Goal: Information Seeking & Learning: Learn about a topic

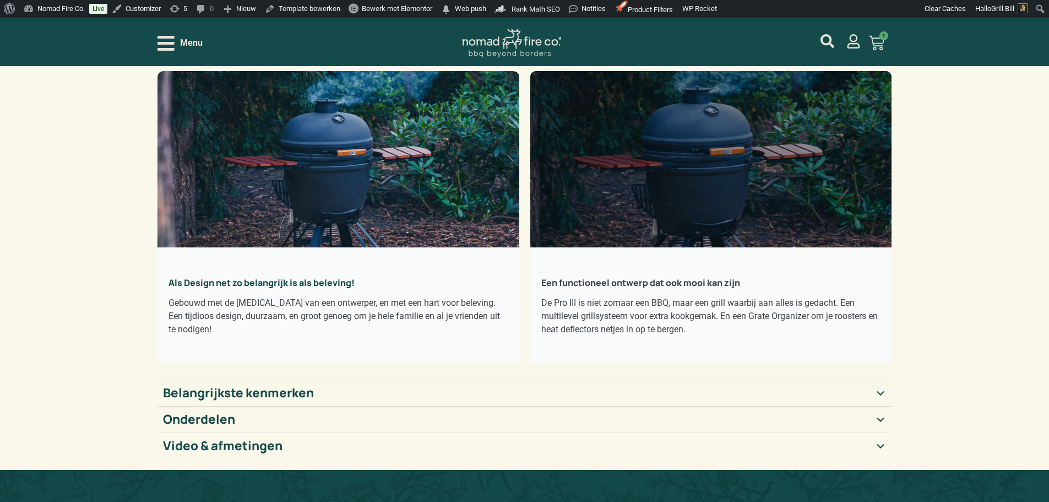
scroll to position [110, 0]
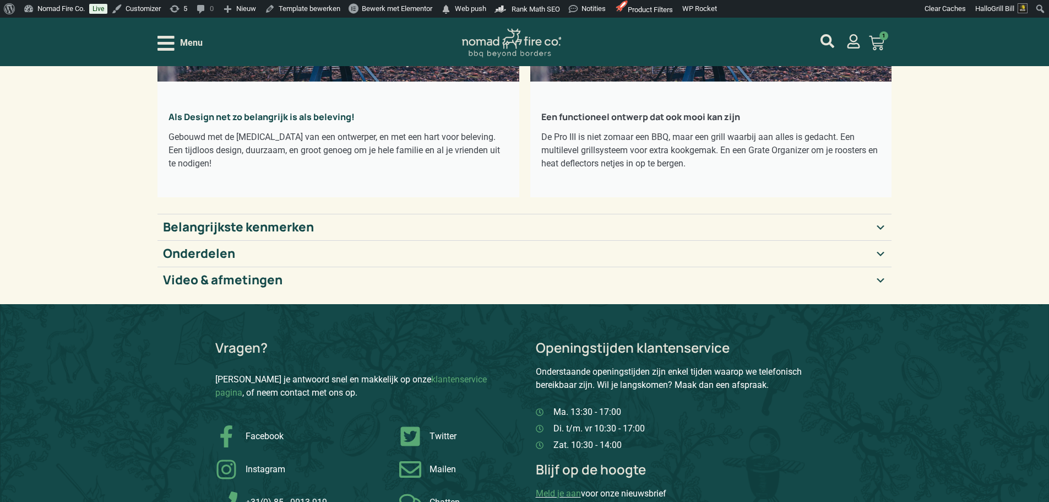
scroll to position [275, 0]
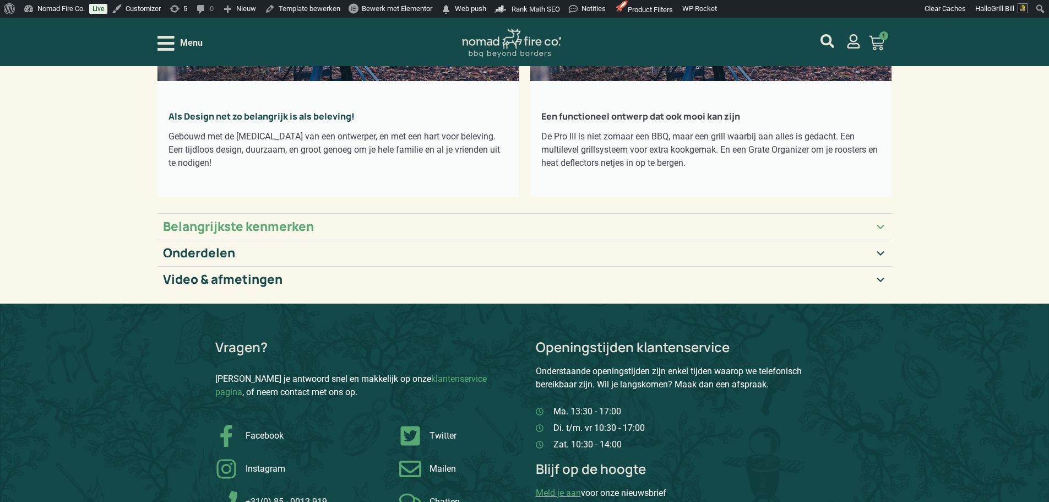
click at [587, 226] on summary "Belangrijkste kenmerken" at bounding box center [525, 226] width 735 height 26
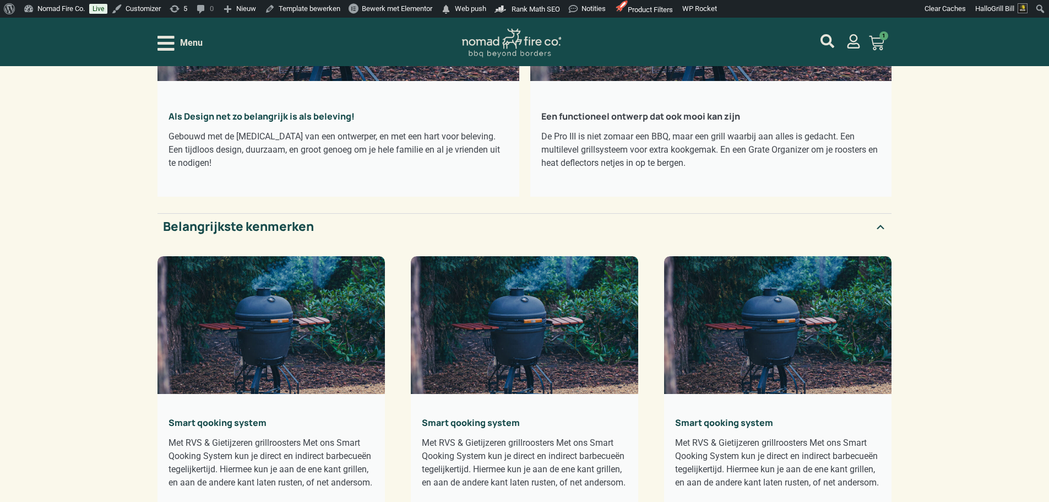
click at [587, 226] on summary "Belangrijkste kenmerken" at bounding box center [525, 226] width 735 height 26
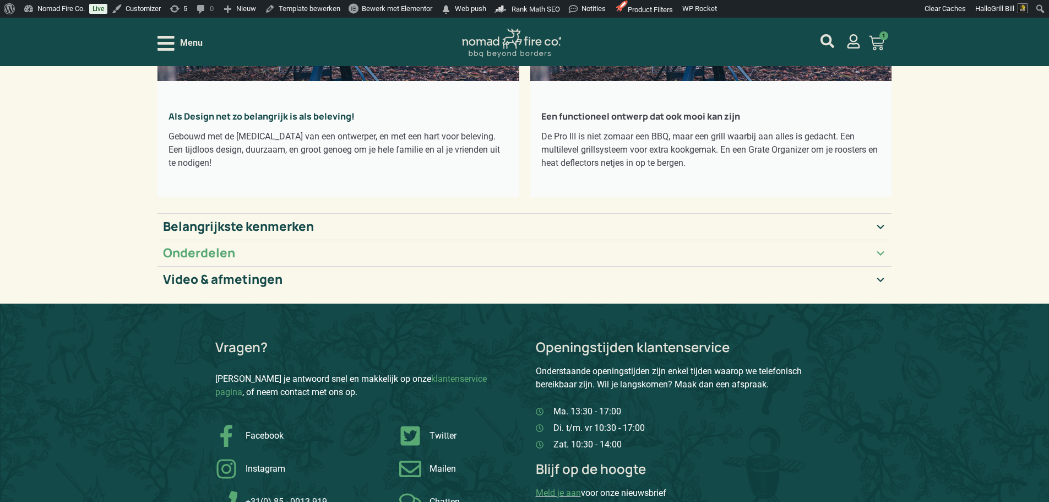
click at [588, 258] on summary "Onderdelen" at bounding box center [525, 253] width 735 height 26
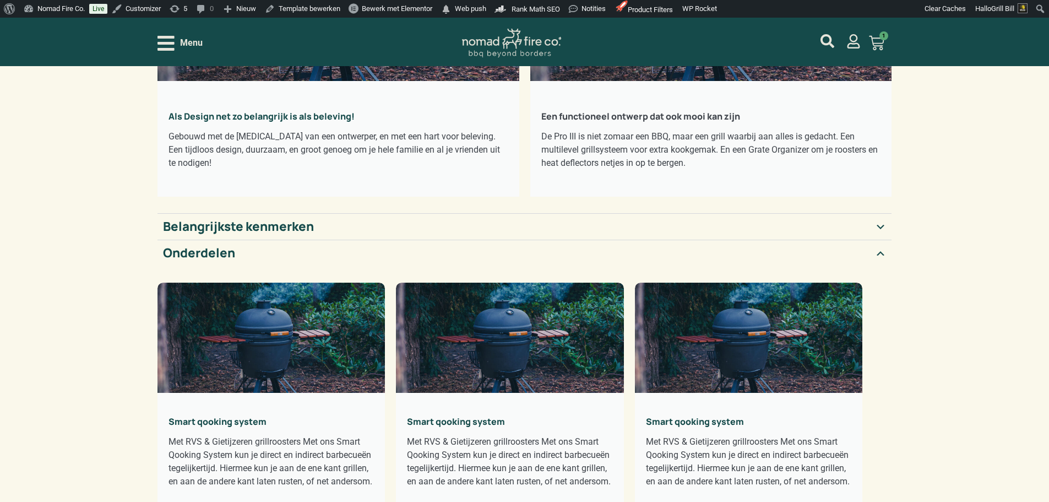
click at [588, 258] on summary "Onderdelen" at bounding box center [525, 253] width 735 height 26
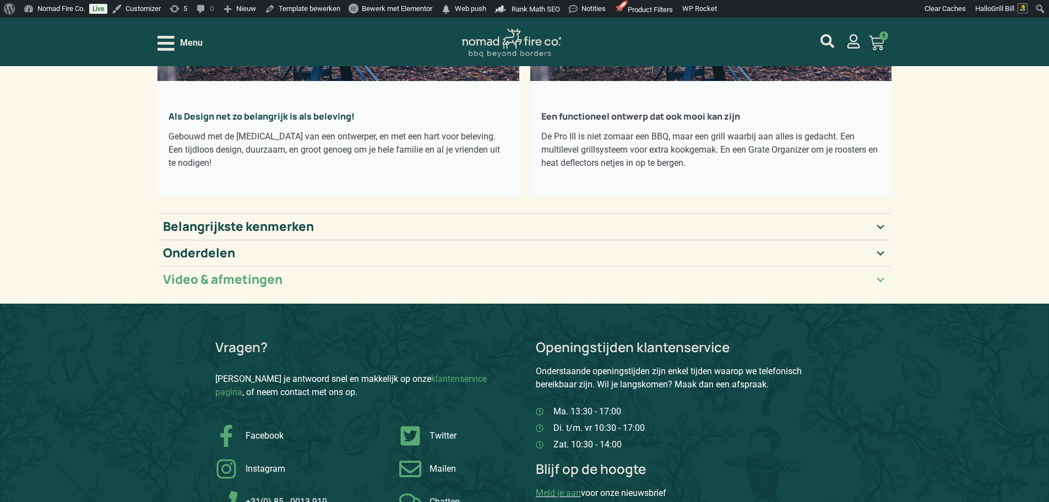
click at [575, 289] on summary "Video & afmetingen" at bounding box center [525, 279] width 735 height 26
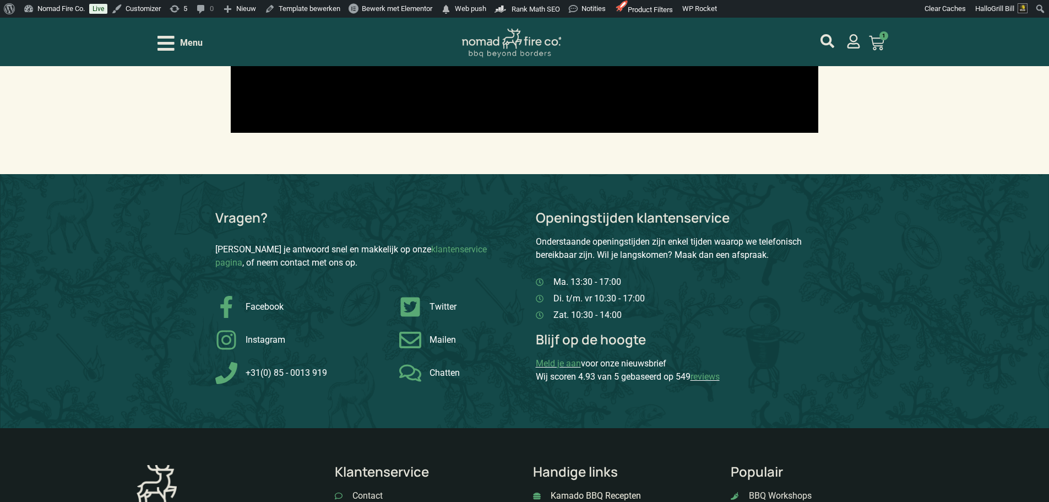
scroll to position [1212, 0]
